Goal: Transaction & Acquisition: Purchase product/service

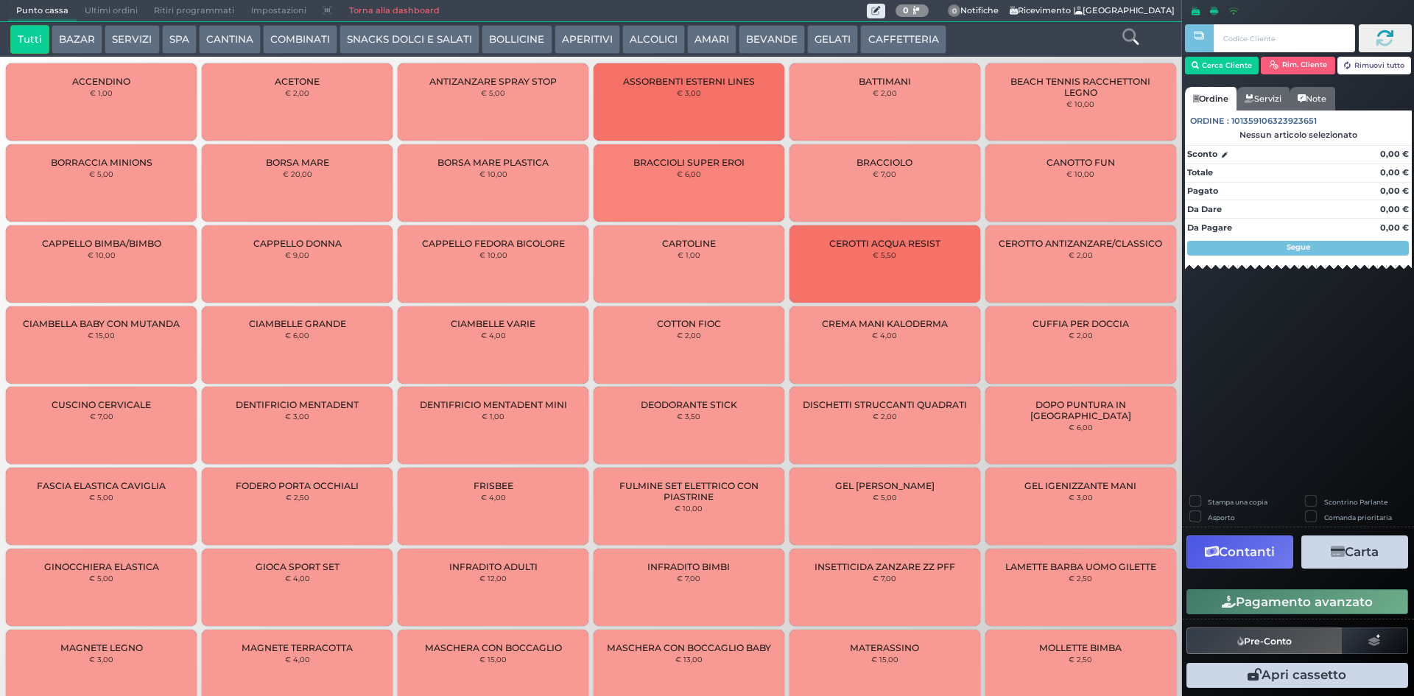
click at [807, 38] on button "GELATI" at bounding box center [832, 39] width 51 height 29
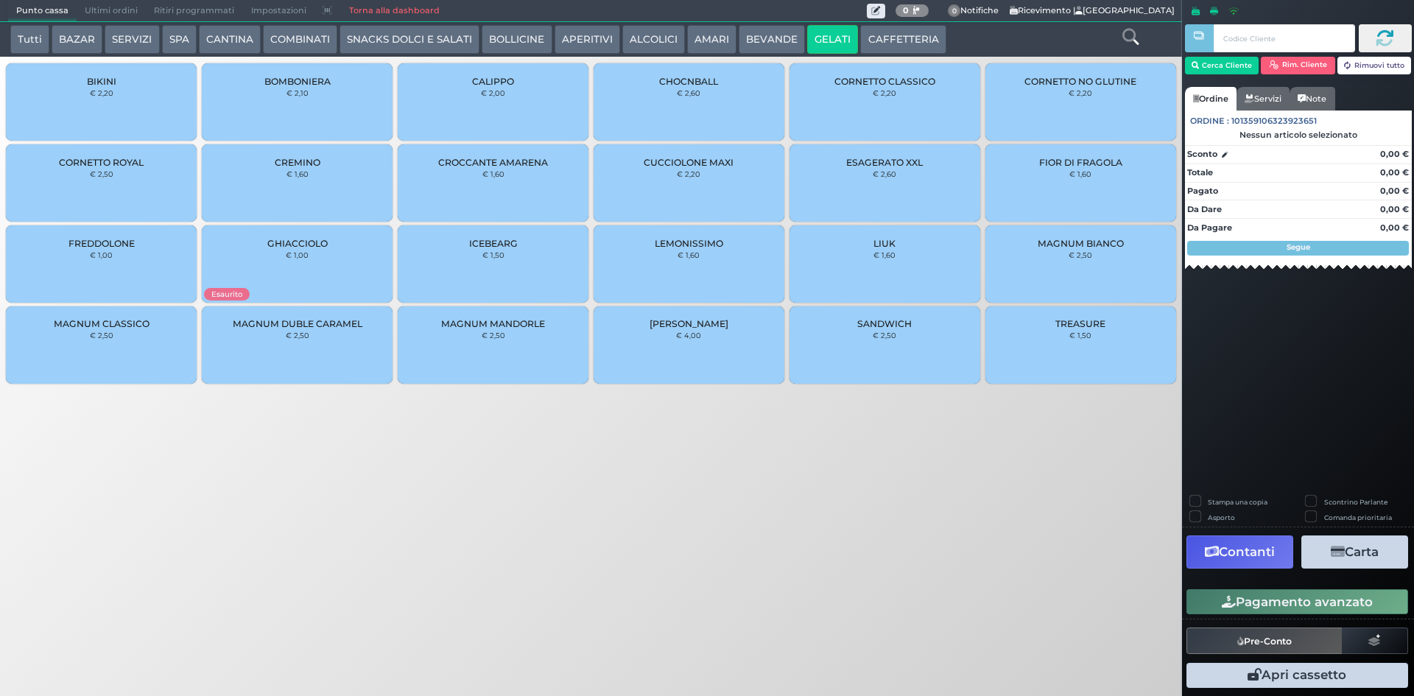
click at [767, 35] on button "BEVANDE" at bounding box center [771, 39] width 66 height 29
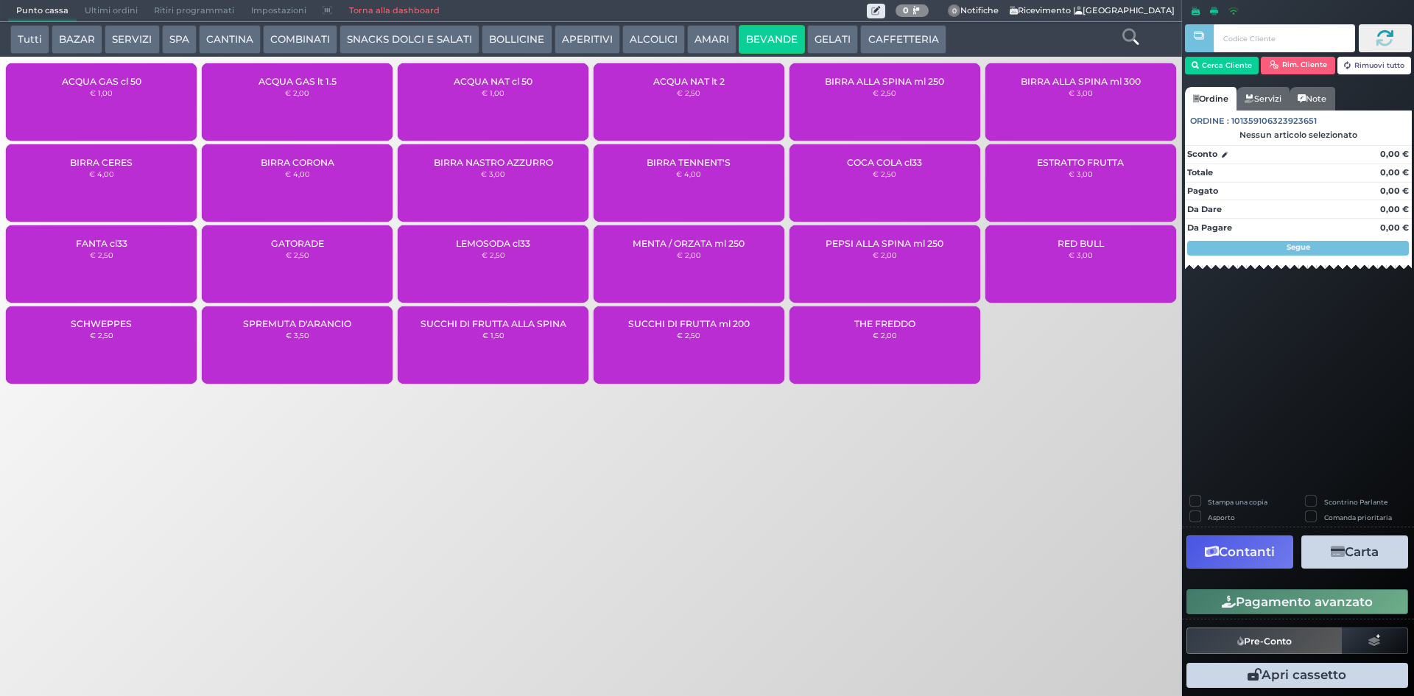
click at [532, 177] on div "BIRRA NASTRO AZZURRO € 3,00" at bounding box center [493, 182] width 191 height 77
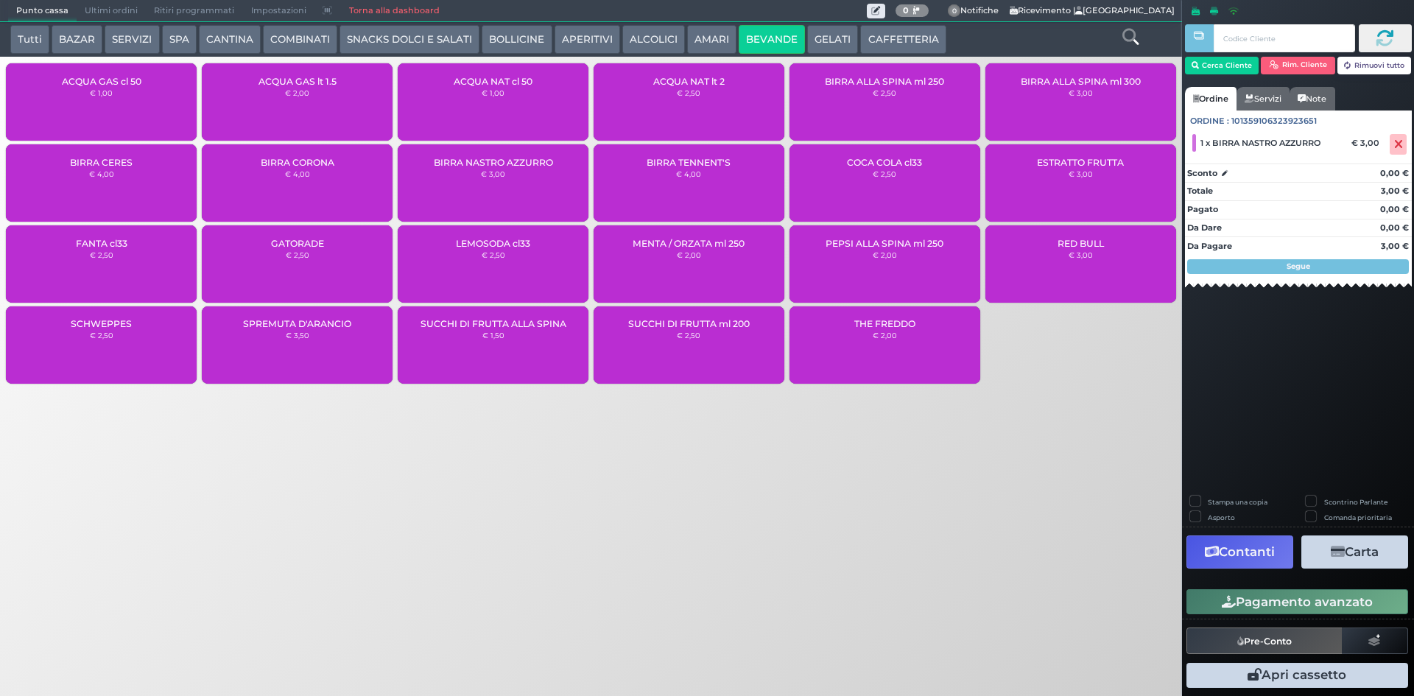
click at [535, 186] on div "BIRRA NASTRO AZZURRO € 3,00" at bounding box center [493, 182] width 191 height 77
click at [1207, 503] on label "Stampa una copia" at bounding box center [1237, 502] width 60 height 10
checkbox input "true"
click at [1362, 559] on button "Carta" at bounding box center [1354, 551] width 107 height 33
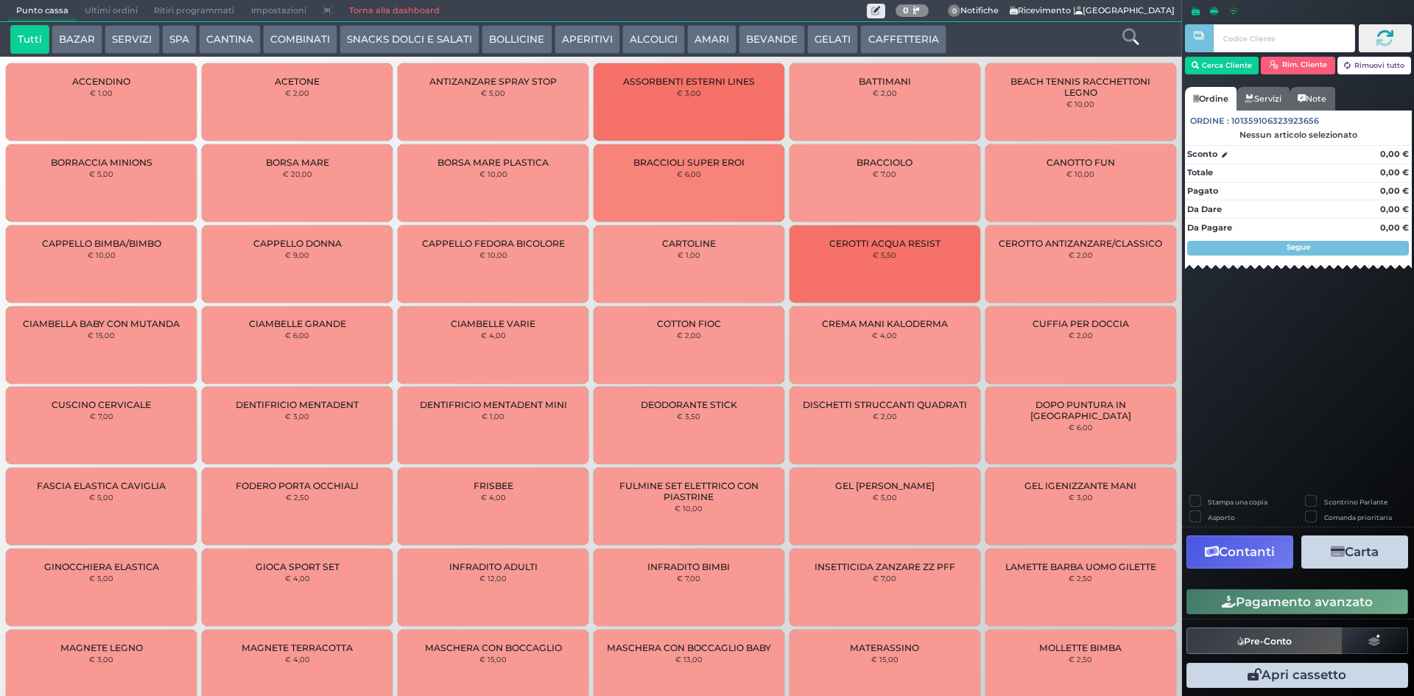
click at [113, 10] on span "Ultimi ordini" at bounding box center [111, 11] width 69 height 21
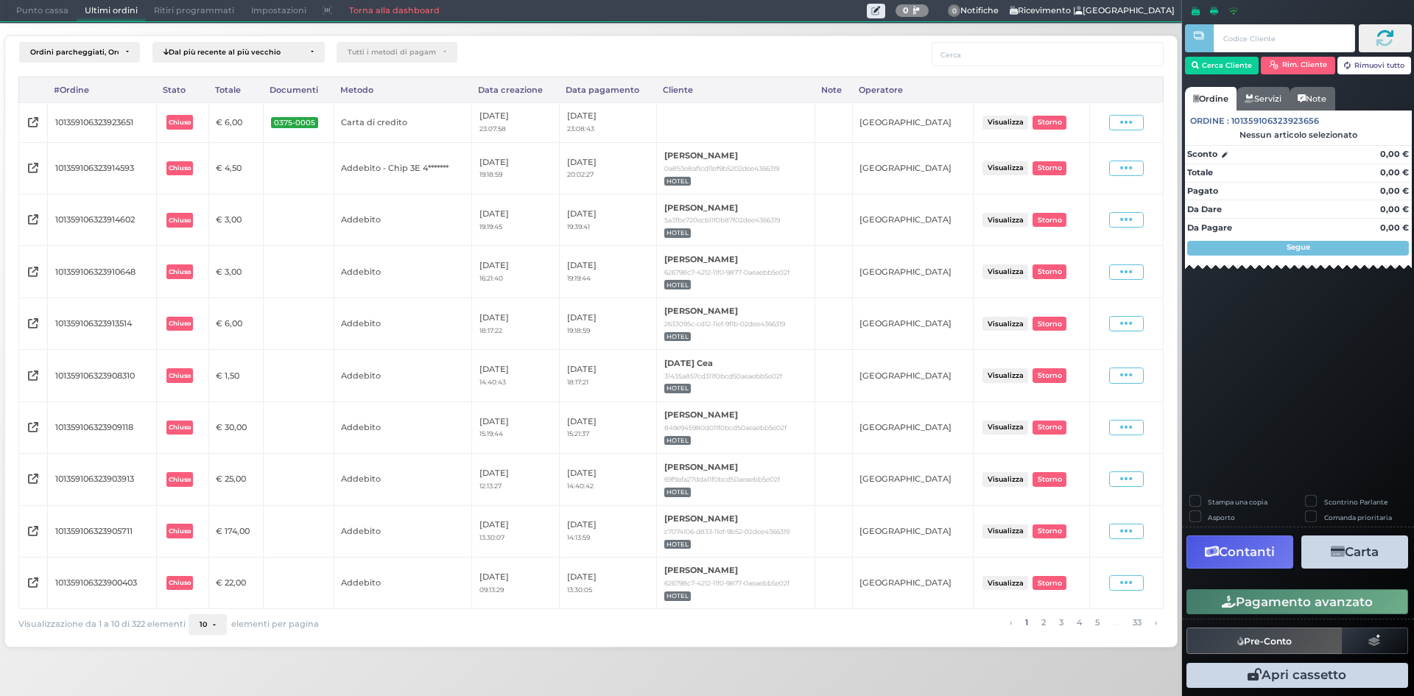
click at [408, 14] on link "Torna alla dashboard" at bounding box center [393, 11] width 107 height 21
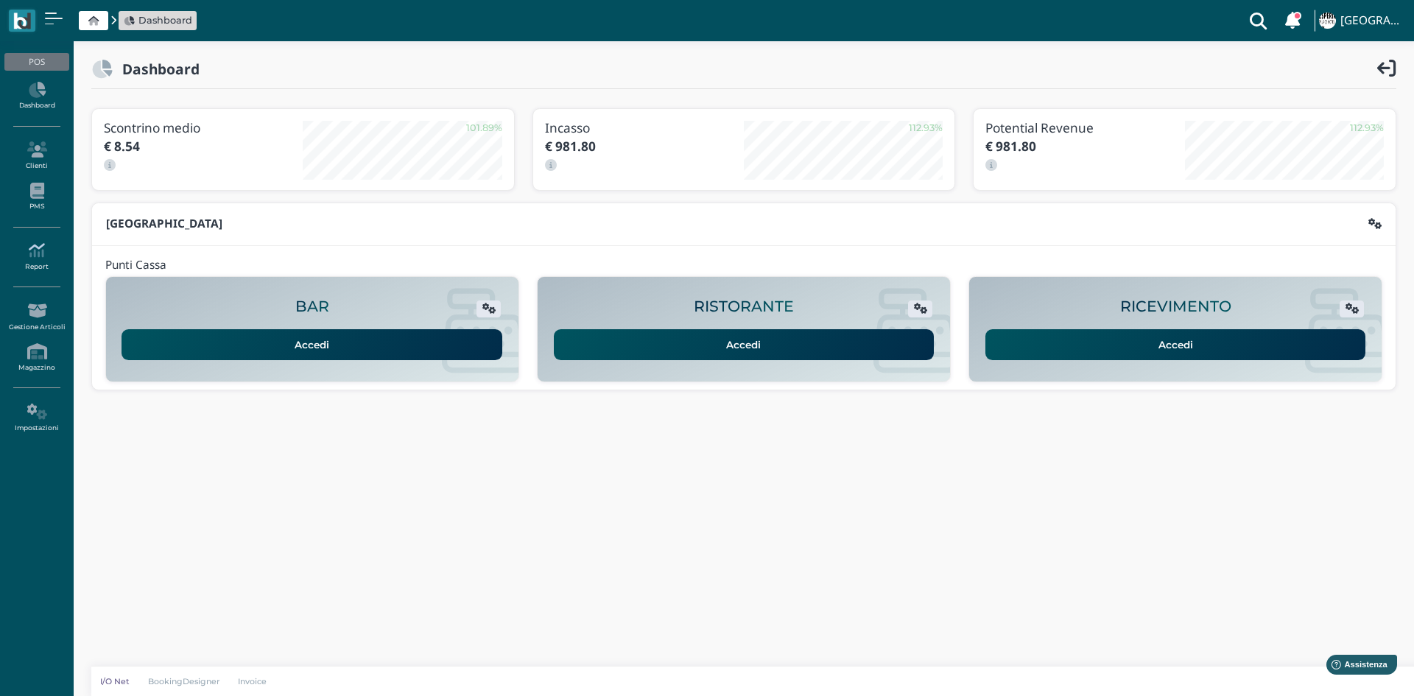
click at [30, 256] on icon at bounding box center [36, 250] width 64 height 16
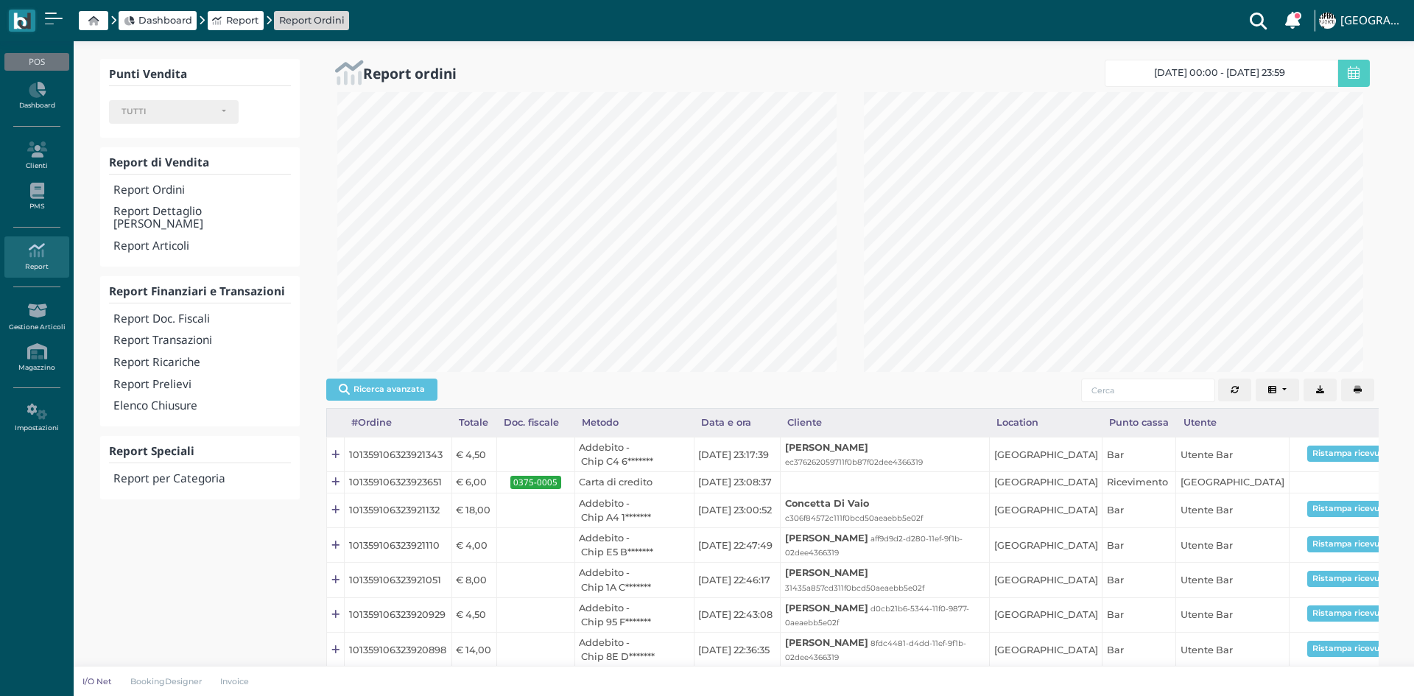
select select
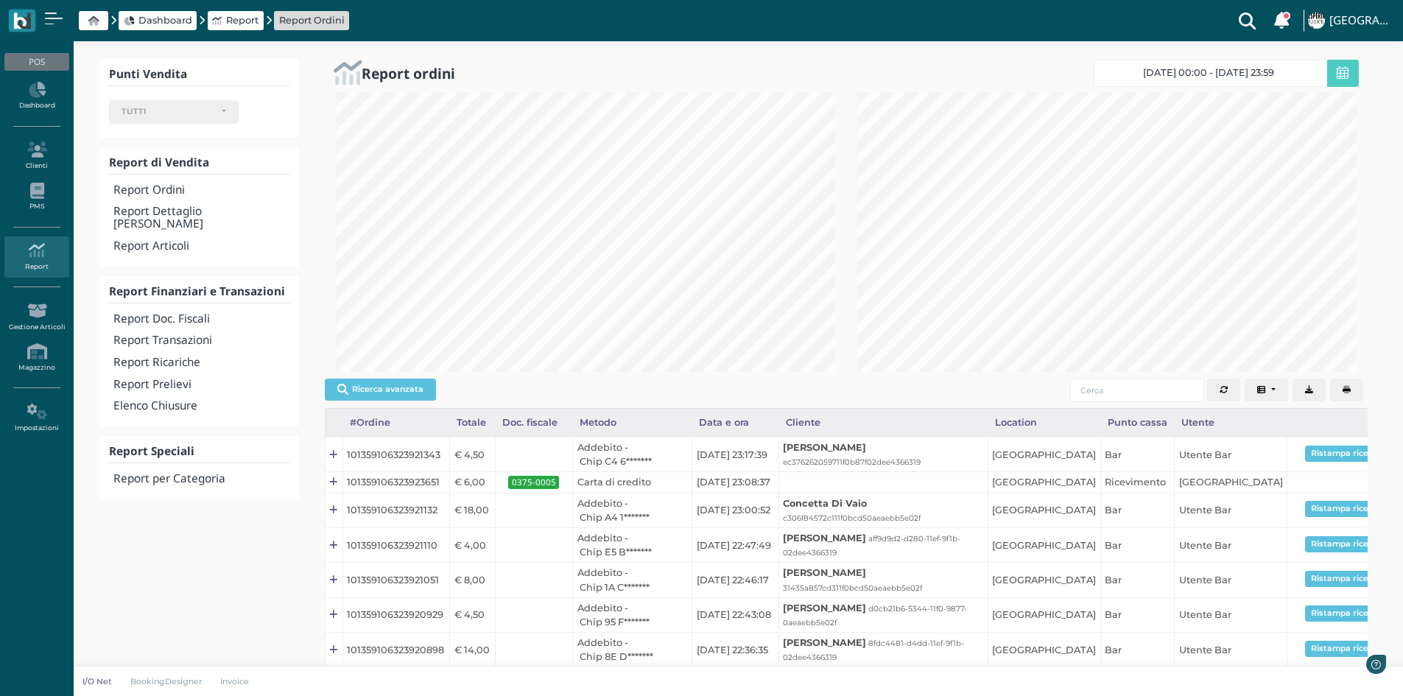
scroll to position [280, 521]
click at [202, 334] on h4 "Report Transazioni" at bounding box center [200, 340] width 175 height 13
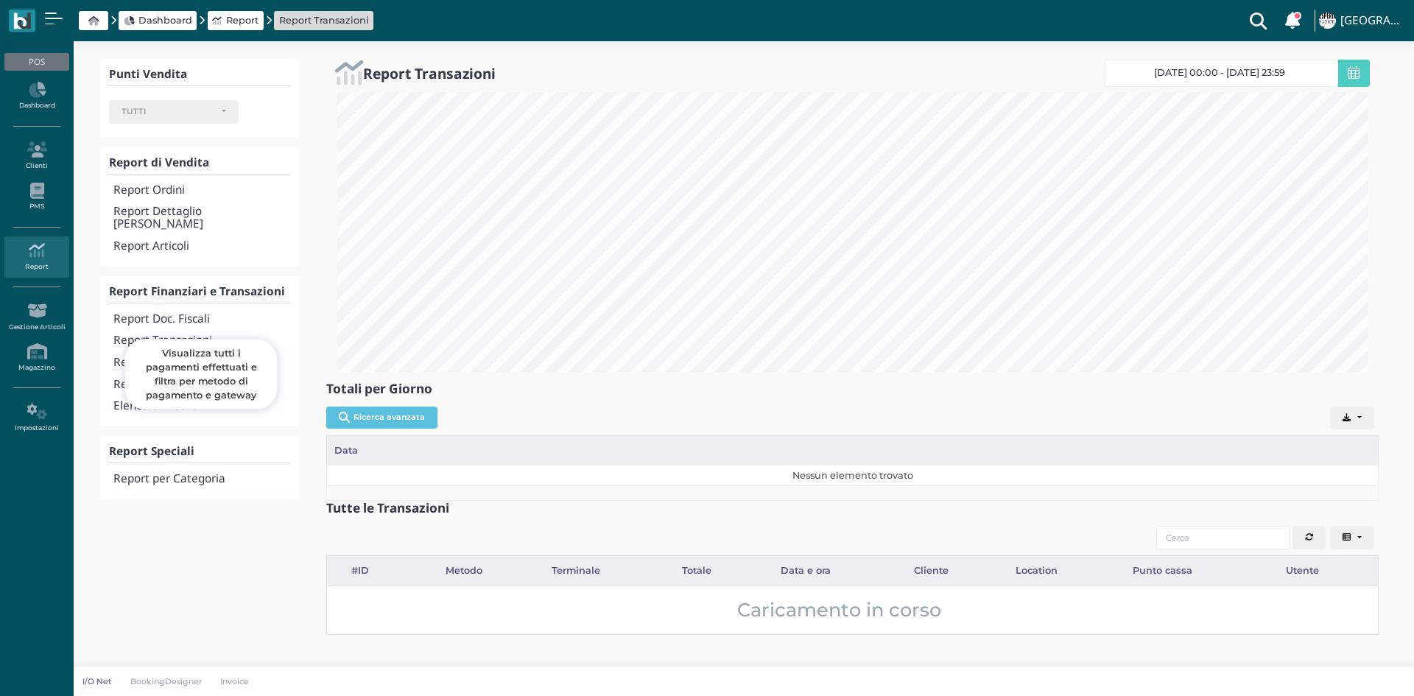
select select
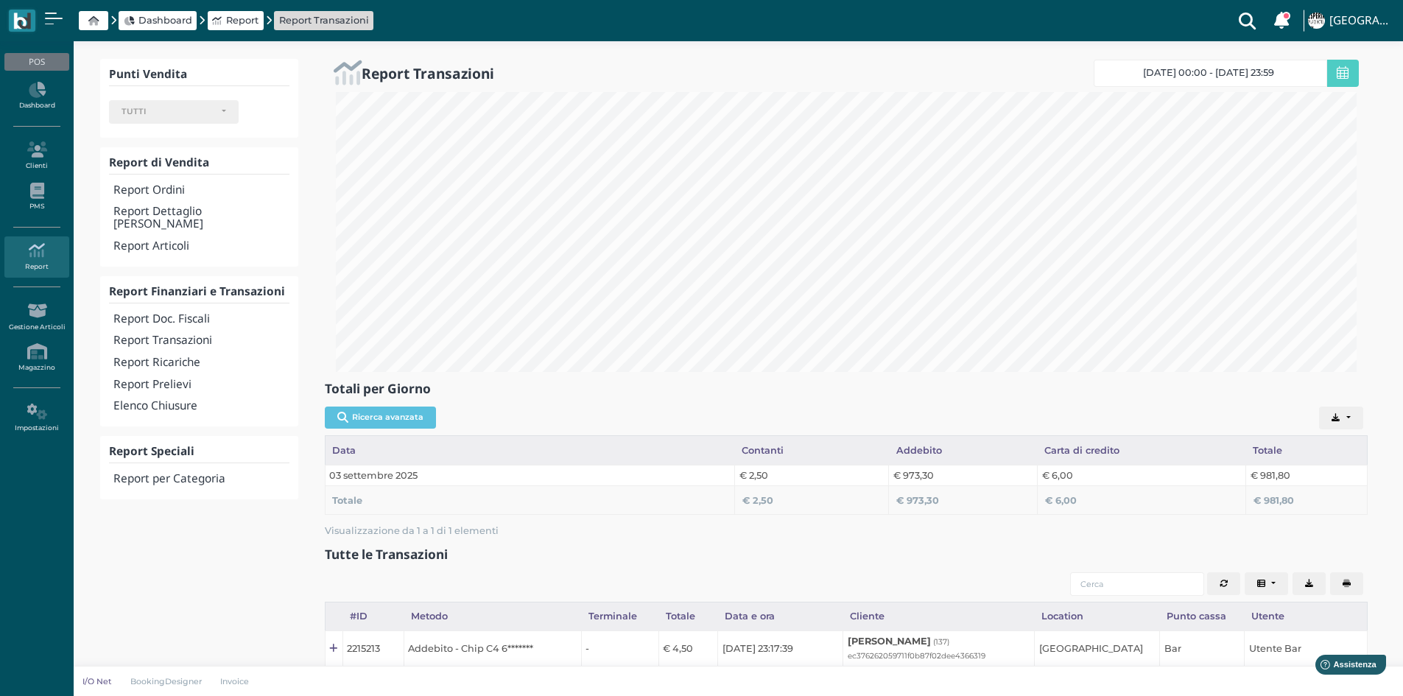
click at [90, 20] on icon at bounding box center [93, 21] width 10 height 10
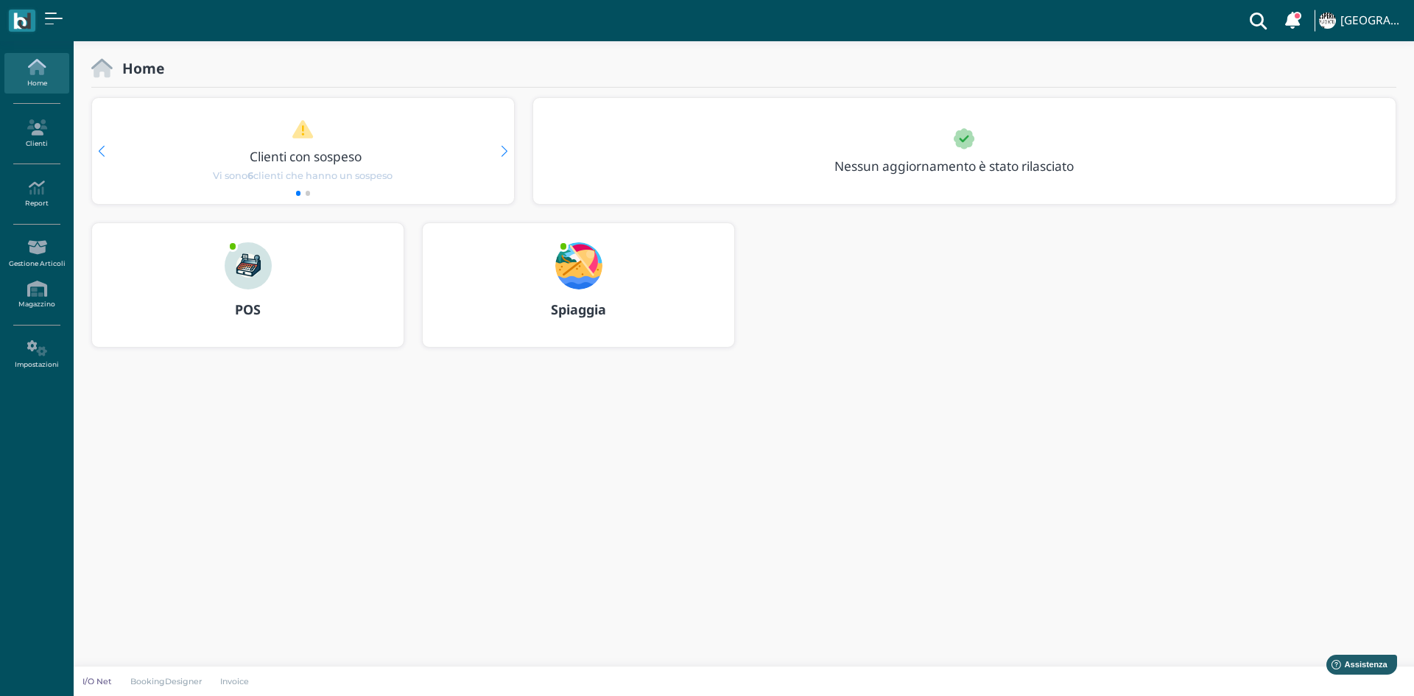
click at [269, 270] on img at bounding box center [248, 265] width 47 height 47
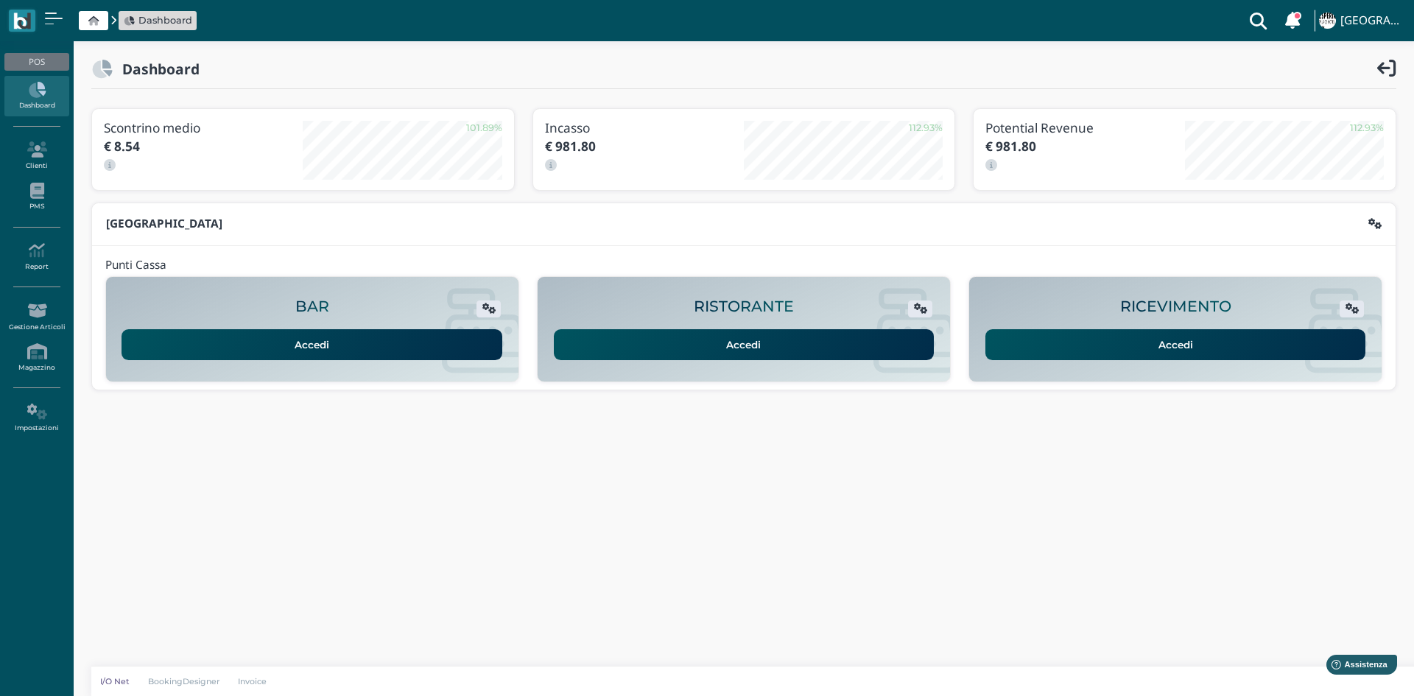
click at [1171, 339] on link "Accedi" at bounding box center [1175, 344] width 381 height 31
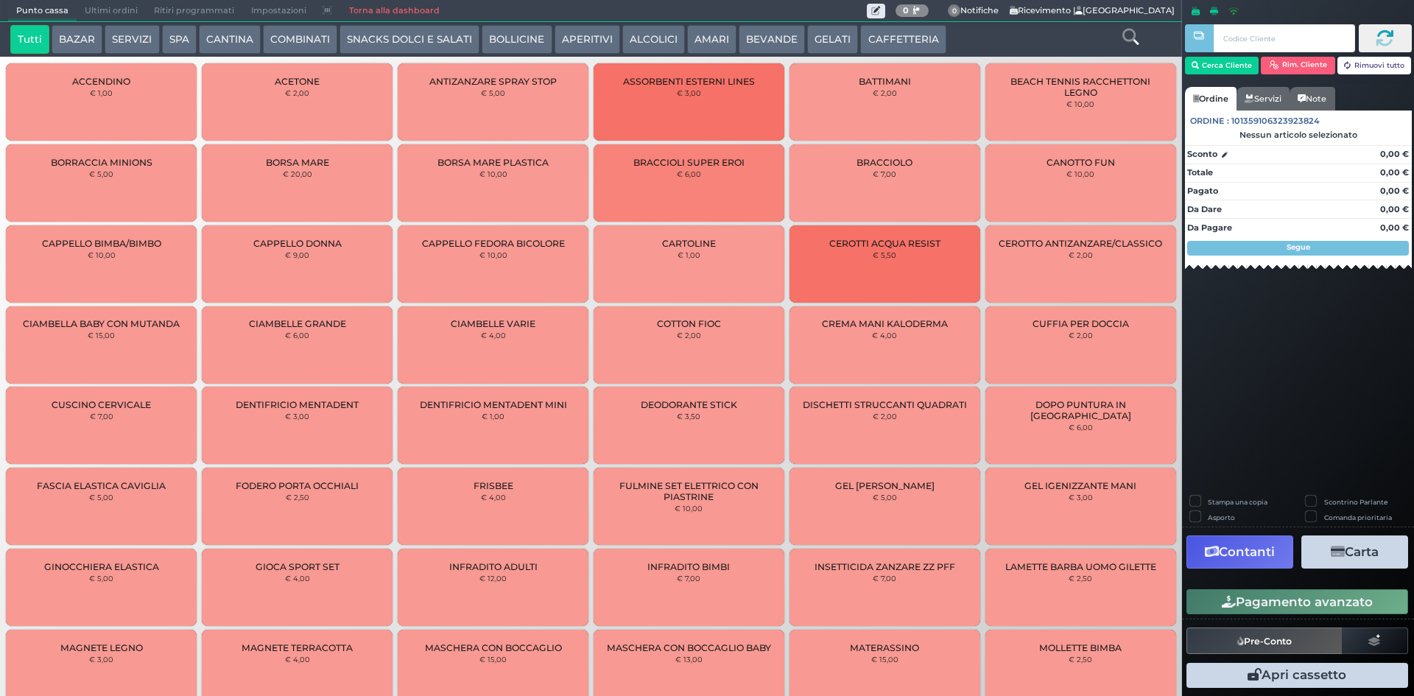
click at [102, 13] on span "Ultimi ordini" at bounding box center [111, 11] width 69 height 21
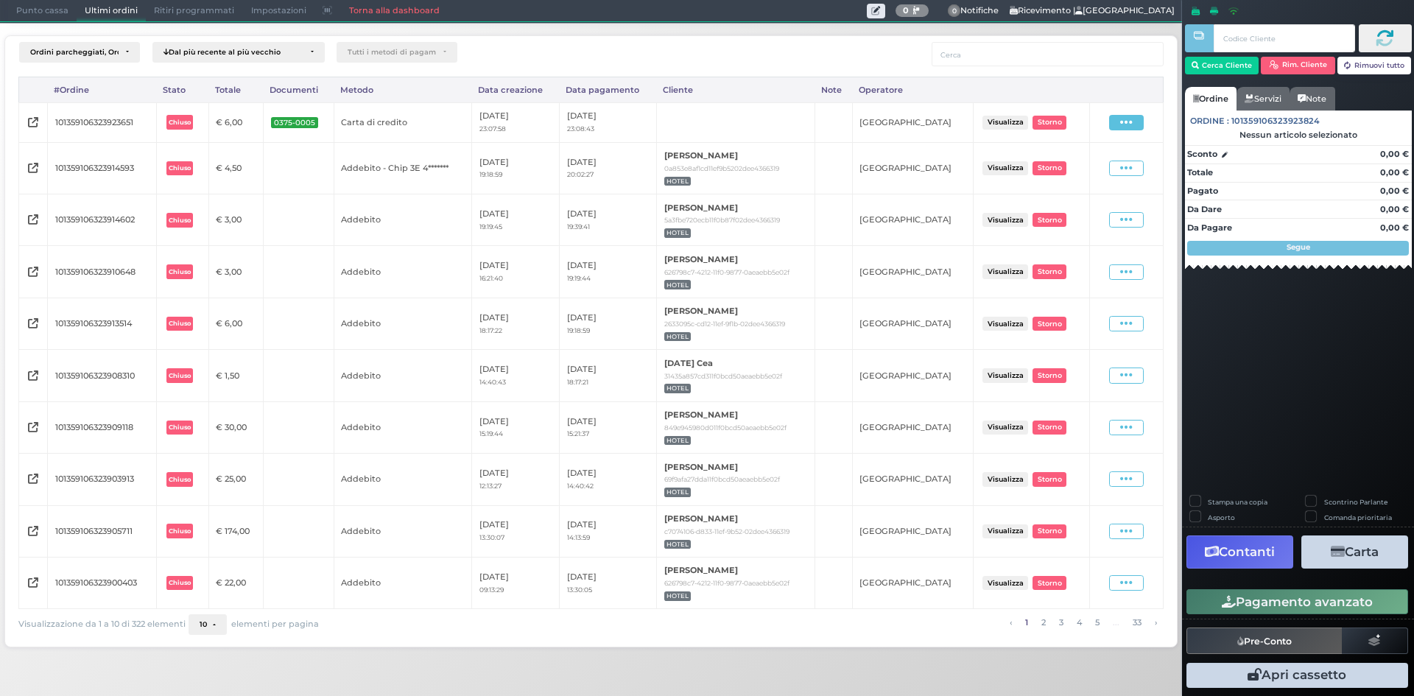
click at [1135, 119] on span at bounding box center [1126, 122] width 35 height 15
click at [318, 124] on span "0375-0005" at bounding box center [294, 122] width 47 height 11
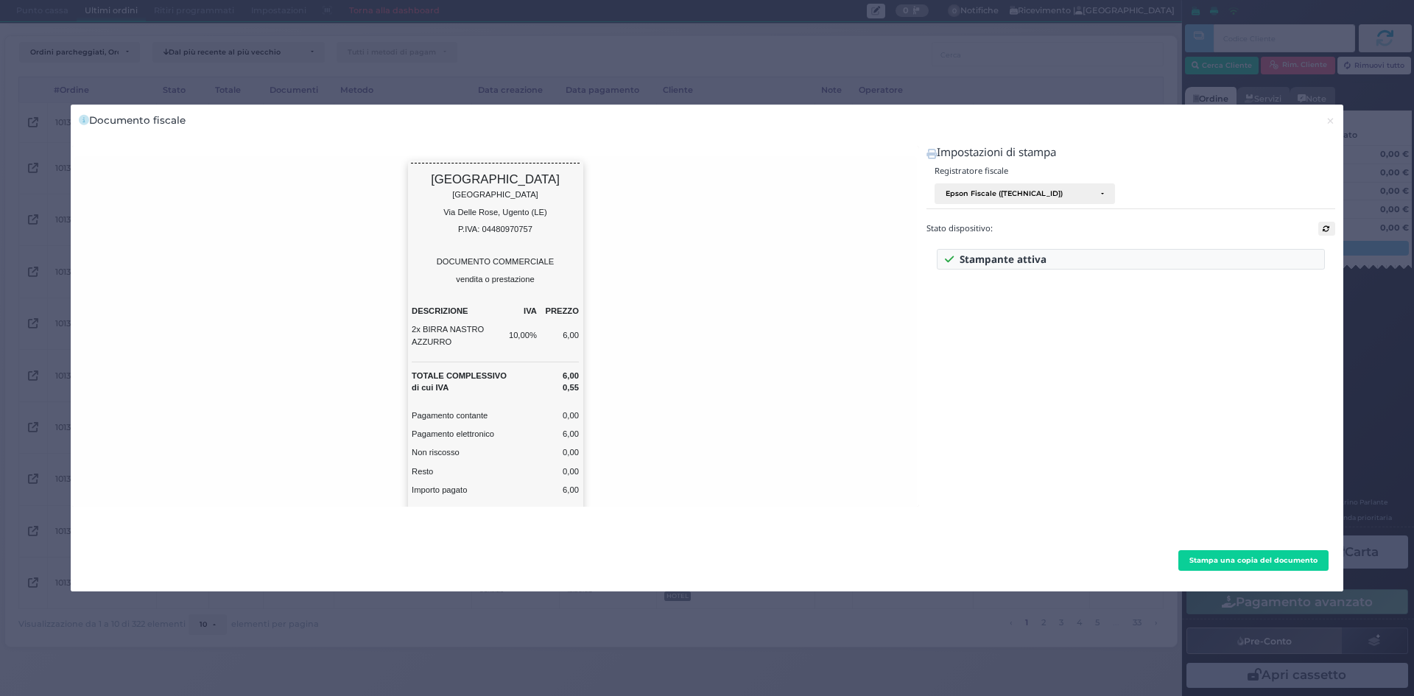
click at [968, 62] on div "Documento fiscale × close Impostazioni di stampa Registratore fiscale ---- Epso…" at bounding box center [707, 348] width 1414 height 696
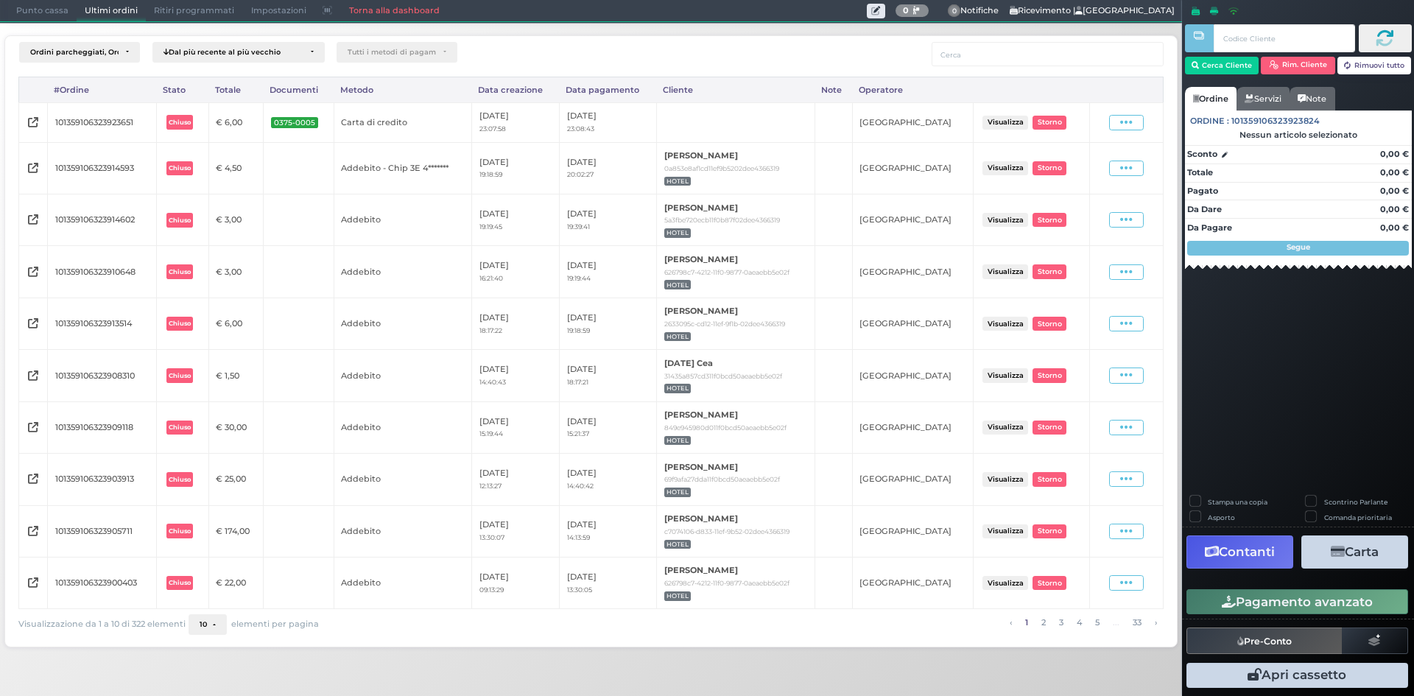
click at [40, 10] on span "Punto cassa" at bounding box center [42, 11] width 68 height 21
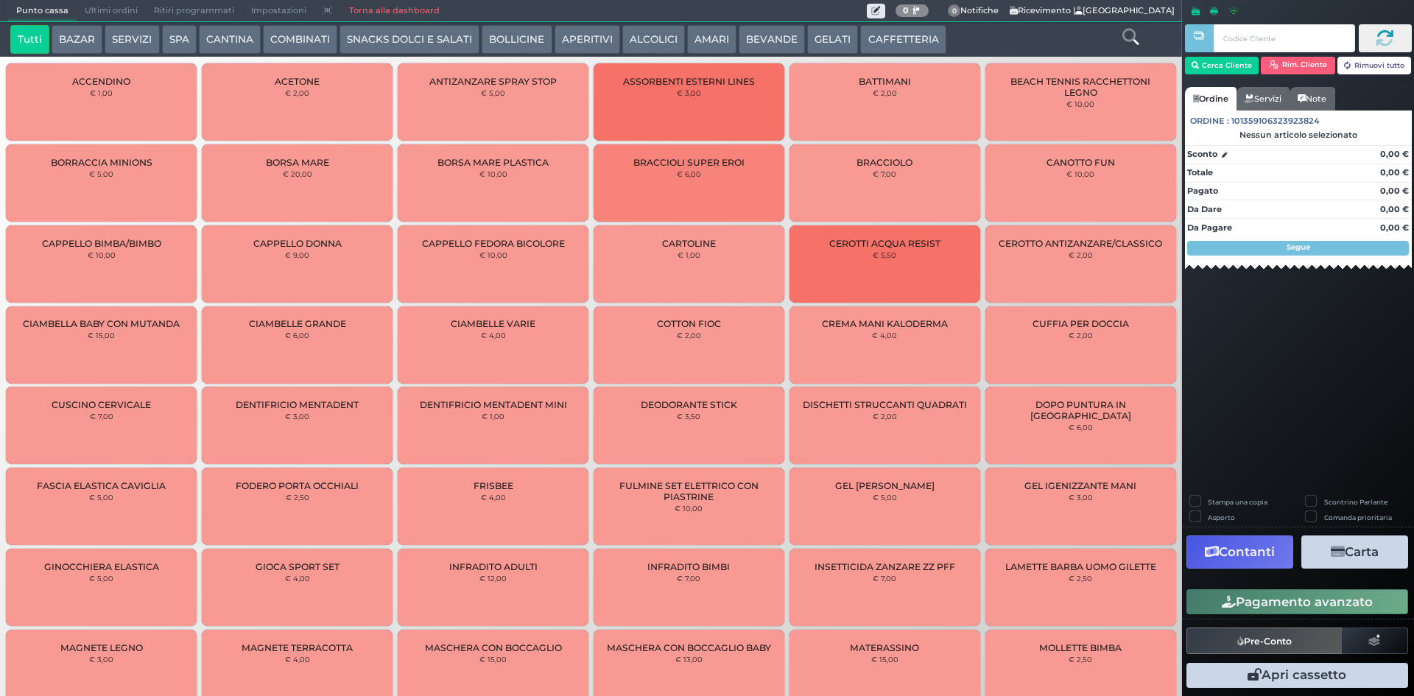
click at [899, 45] on button "CAFFETTERIA" at bounding box center [902, 39] width 85 height 29
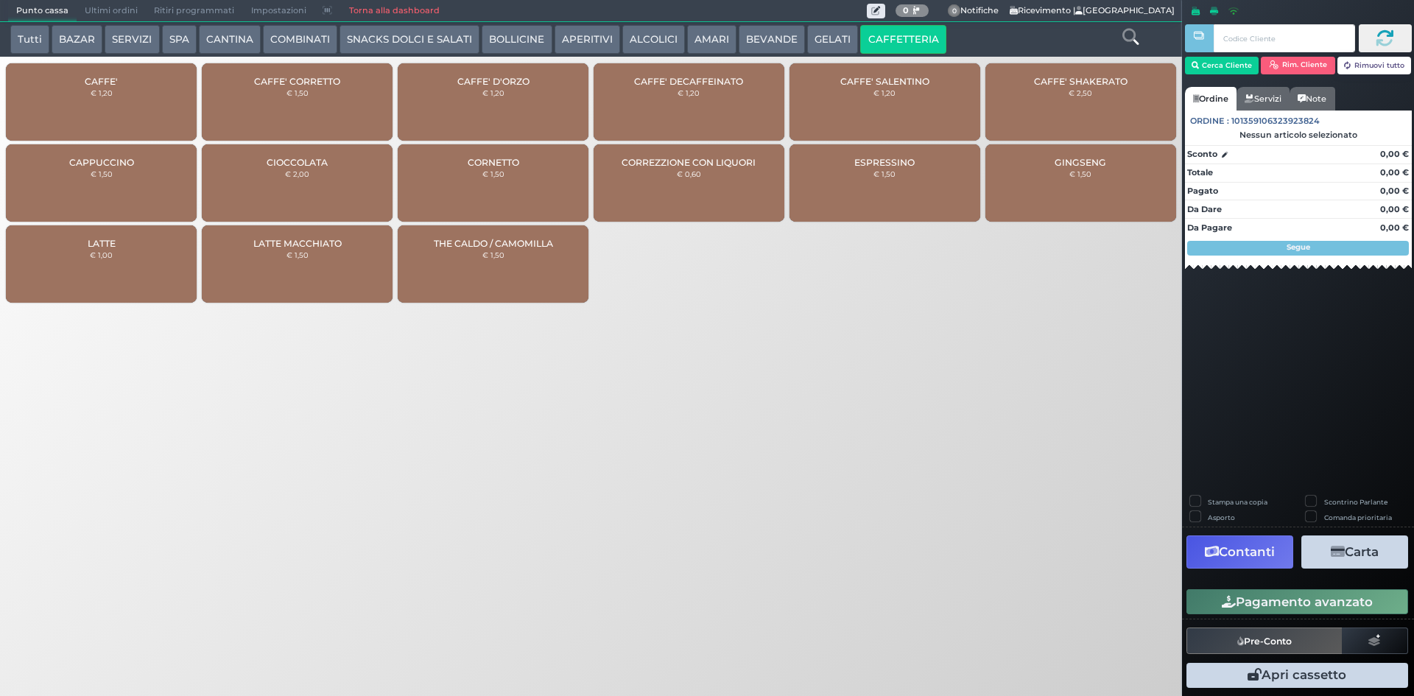
click at [823, 46] on button "GELATI" at bounding box center [832, 39] width 51 height 29
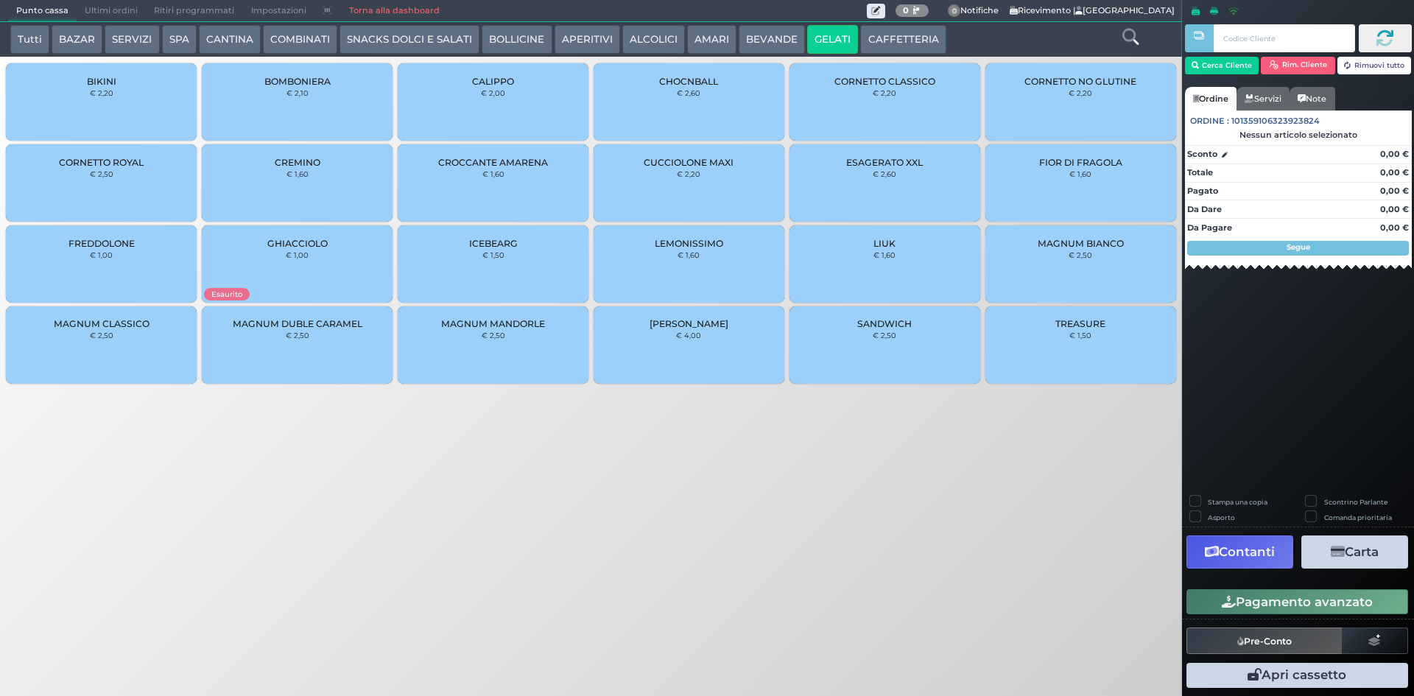
click at [367, 45] on button "SNACKS DOLCI E SALATI" at bounding box center [409, 39] width 140 height 29
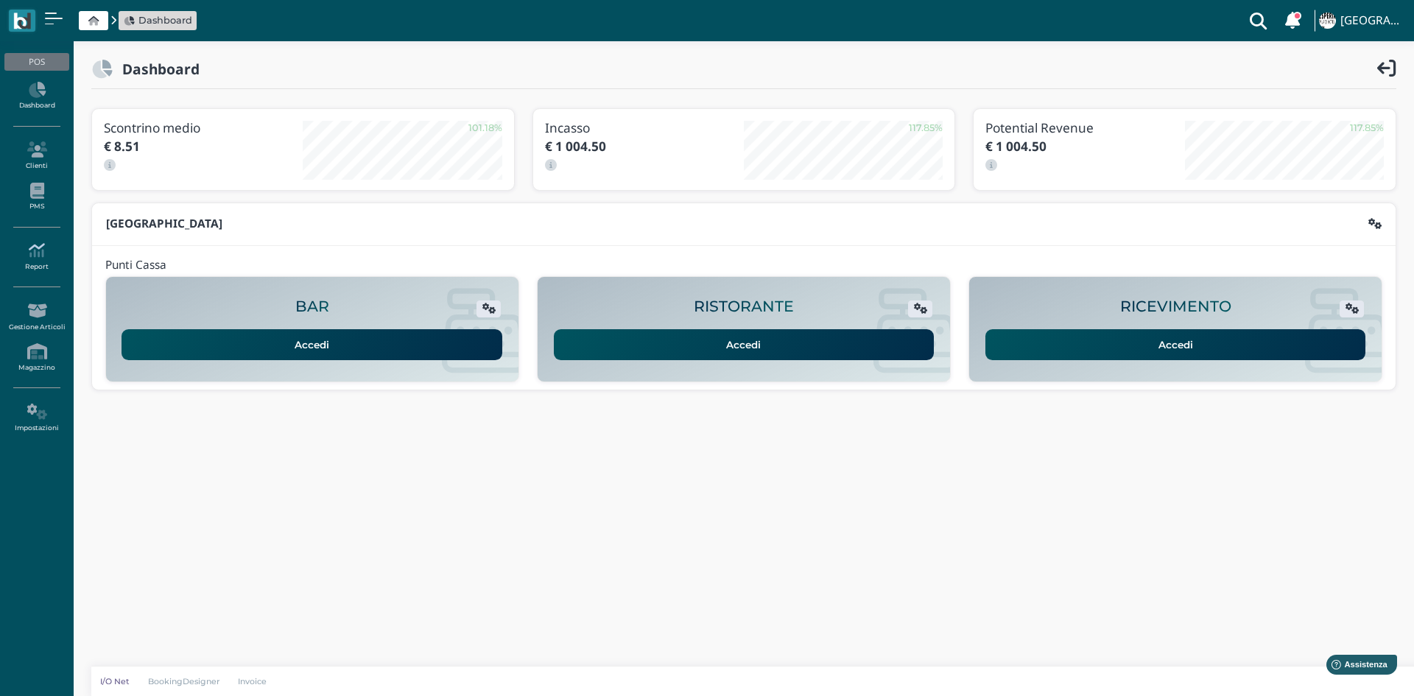
click at [35, 257] on icon at bounding box center [36, 250] width 64 height 16
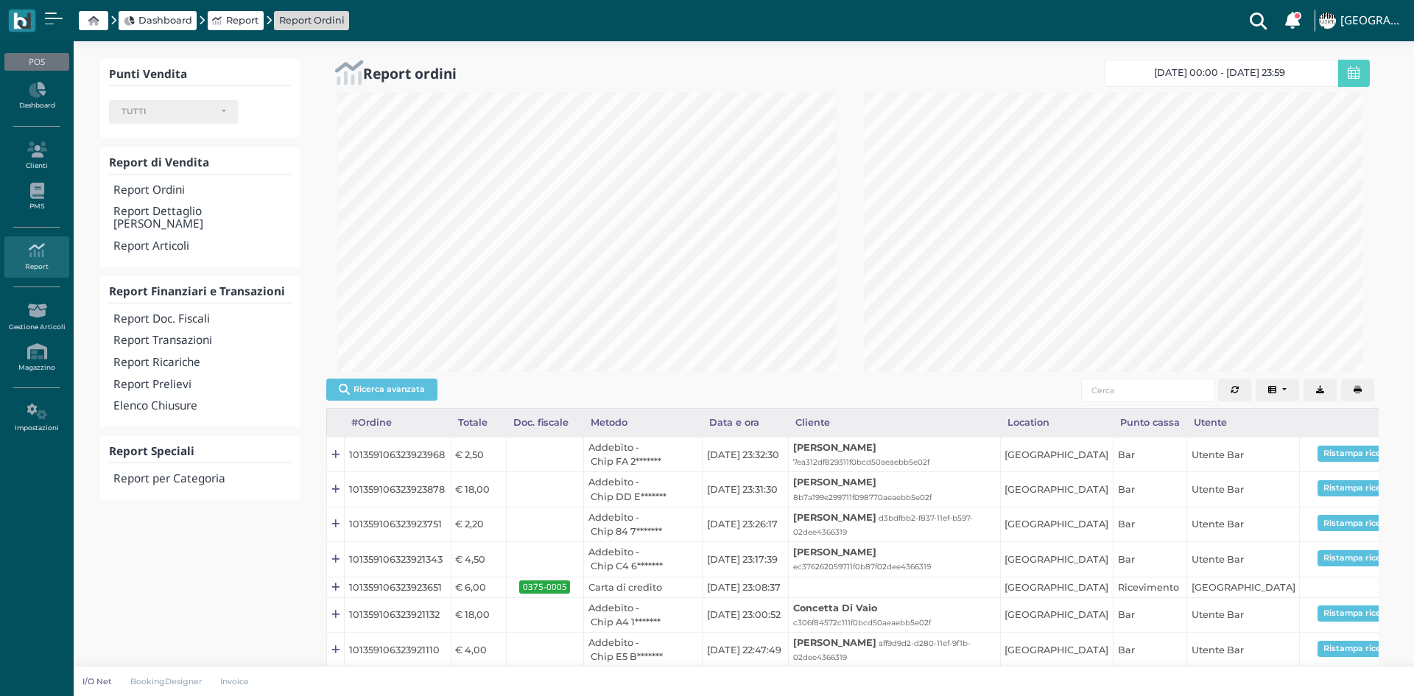
select select
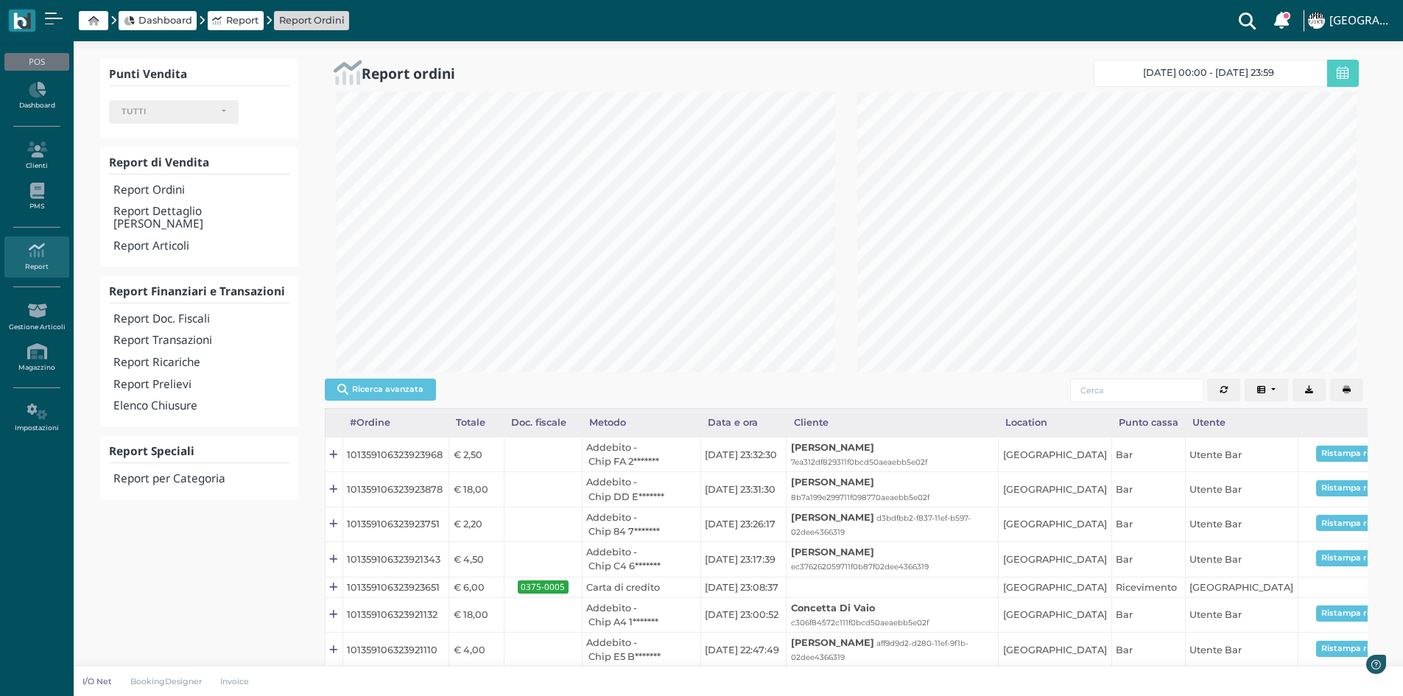
scroll to position [280, 521]
